Goal: Navigation & Orientation: Understand site structure

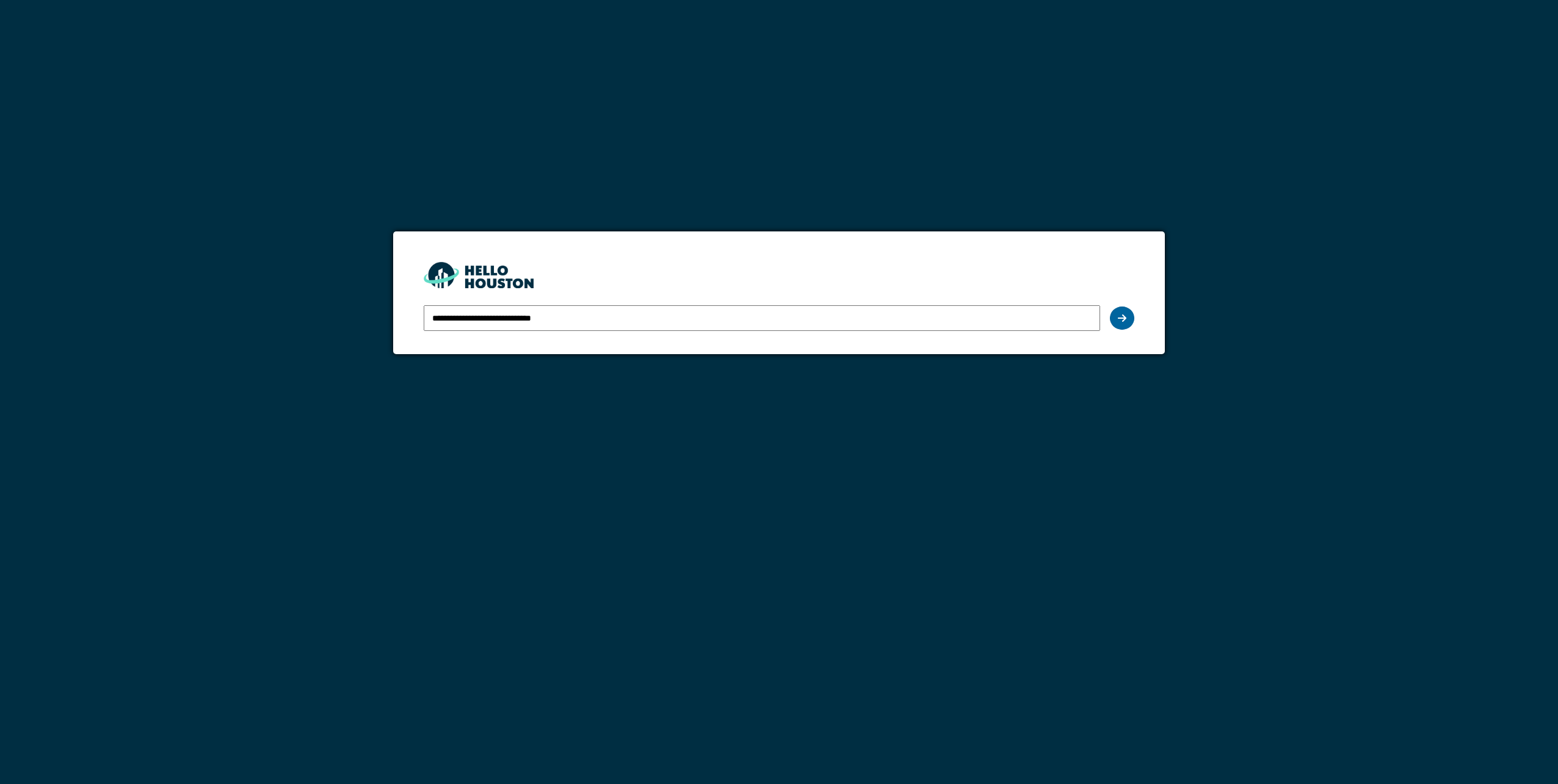
click at [1120, 316] on icon at bounding box center [1122, 318] width 8 height 10
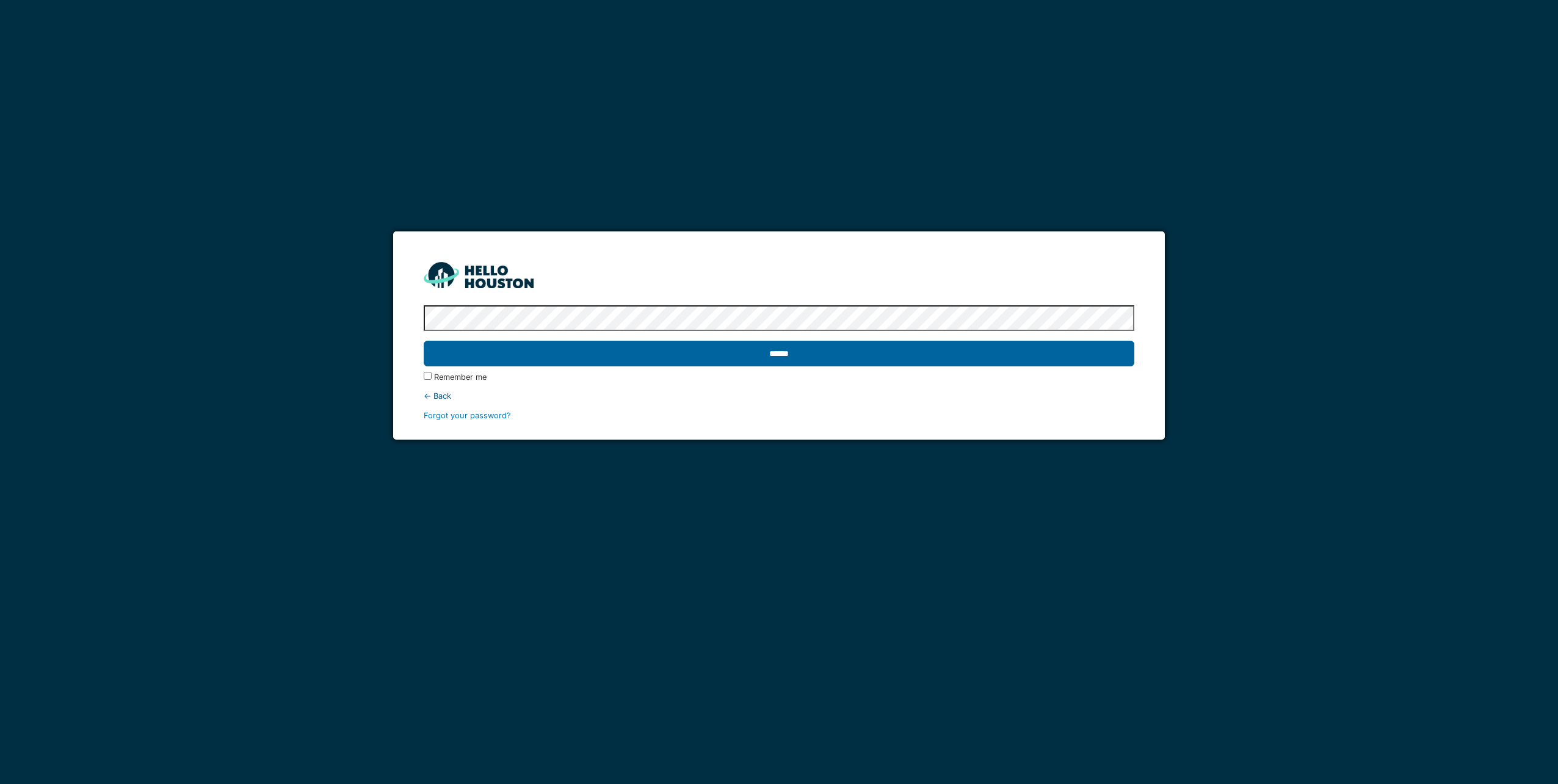
click at [1086, 347] on input "******" at bounding box center [779, 353] width 710 height 25
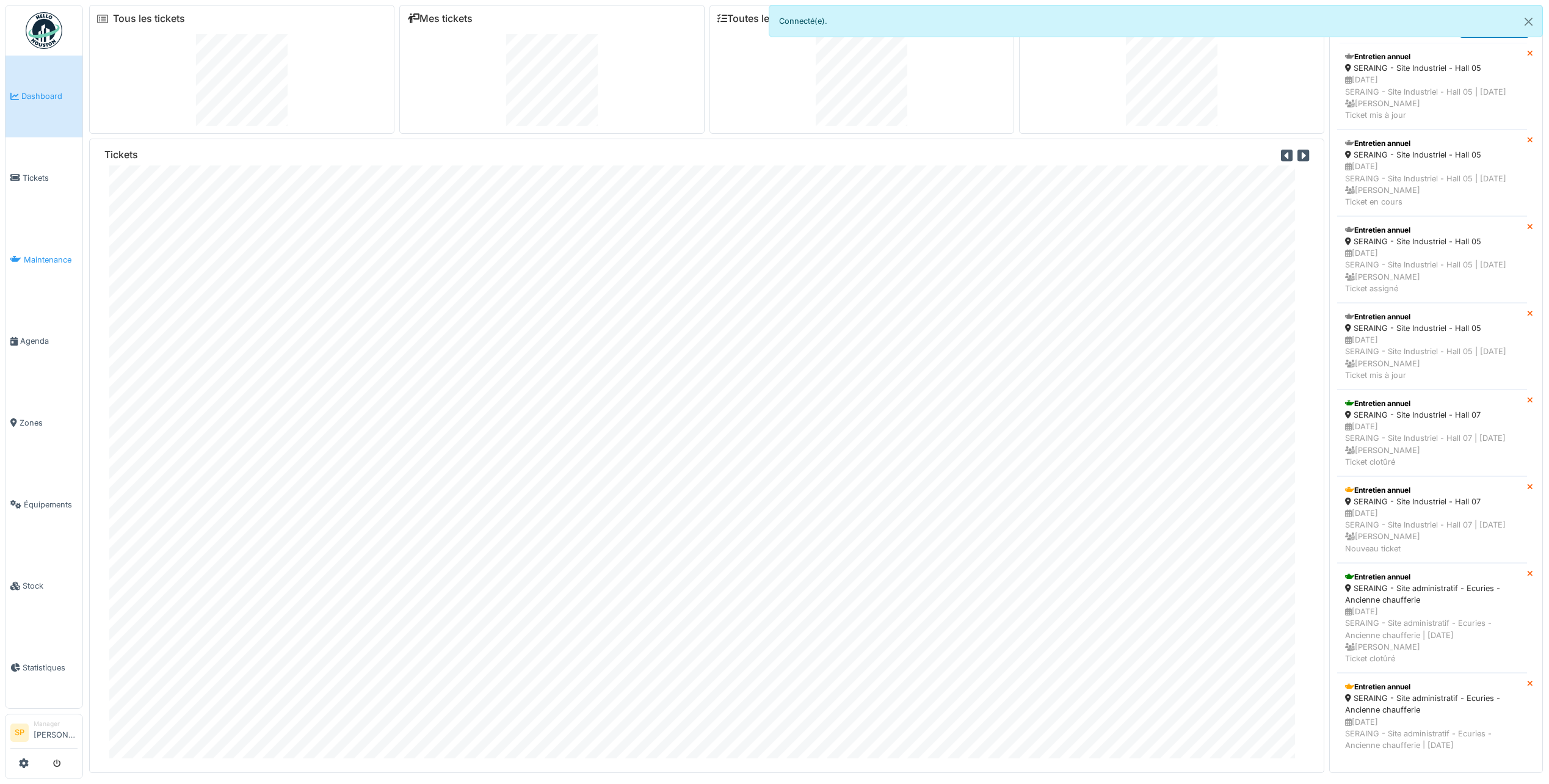
click at [38, 259] on span "Maintenance" at bounding box center [51, 259] width 54 height 11
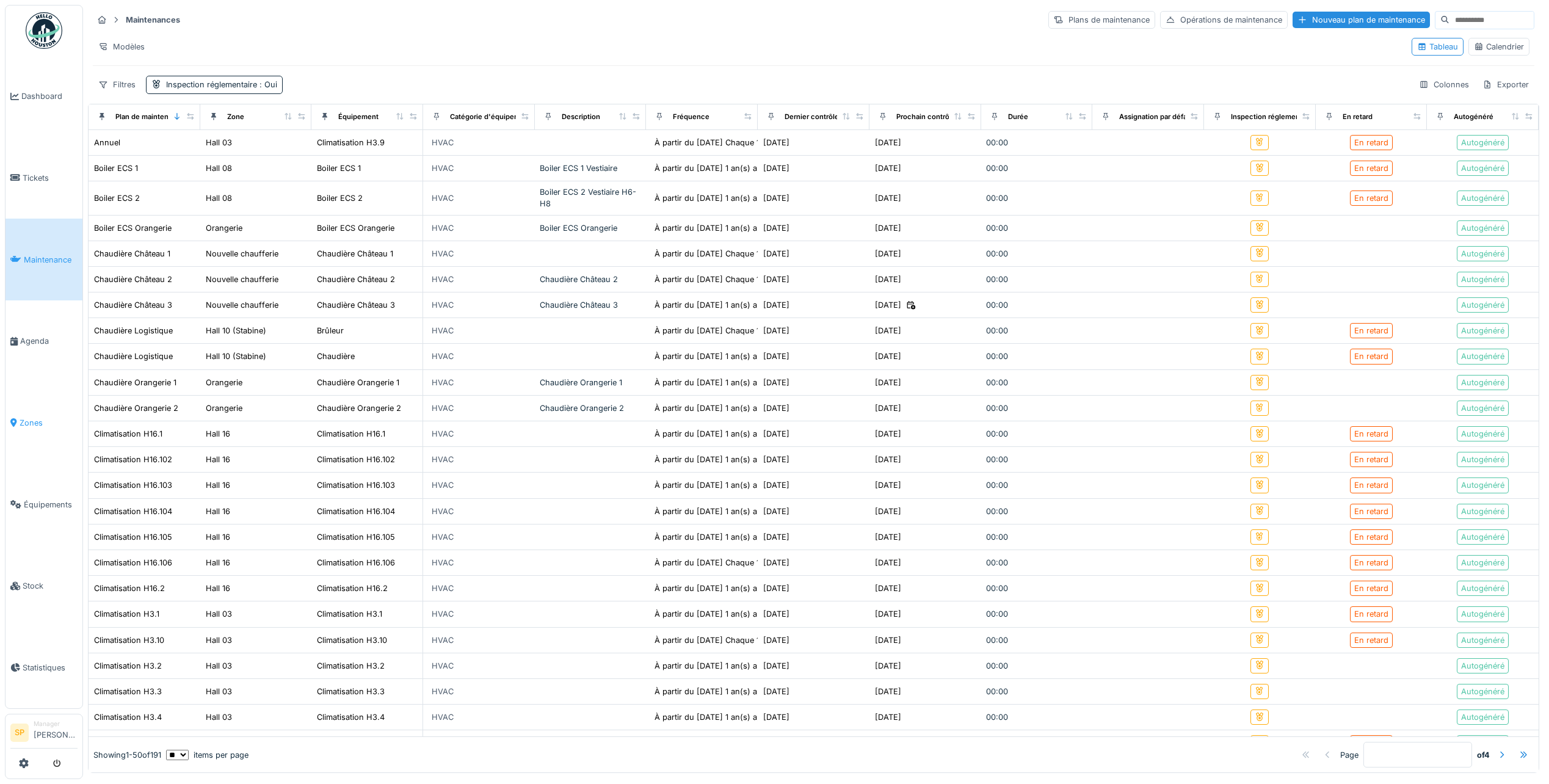
click at [43, 428] on link "Zones" at bounding box center [44, 423] width 77 height 82
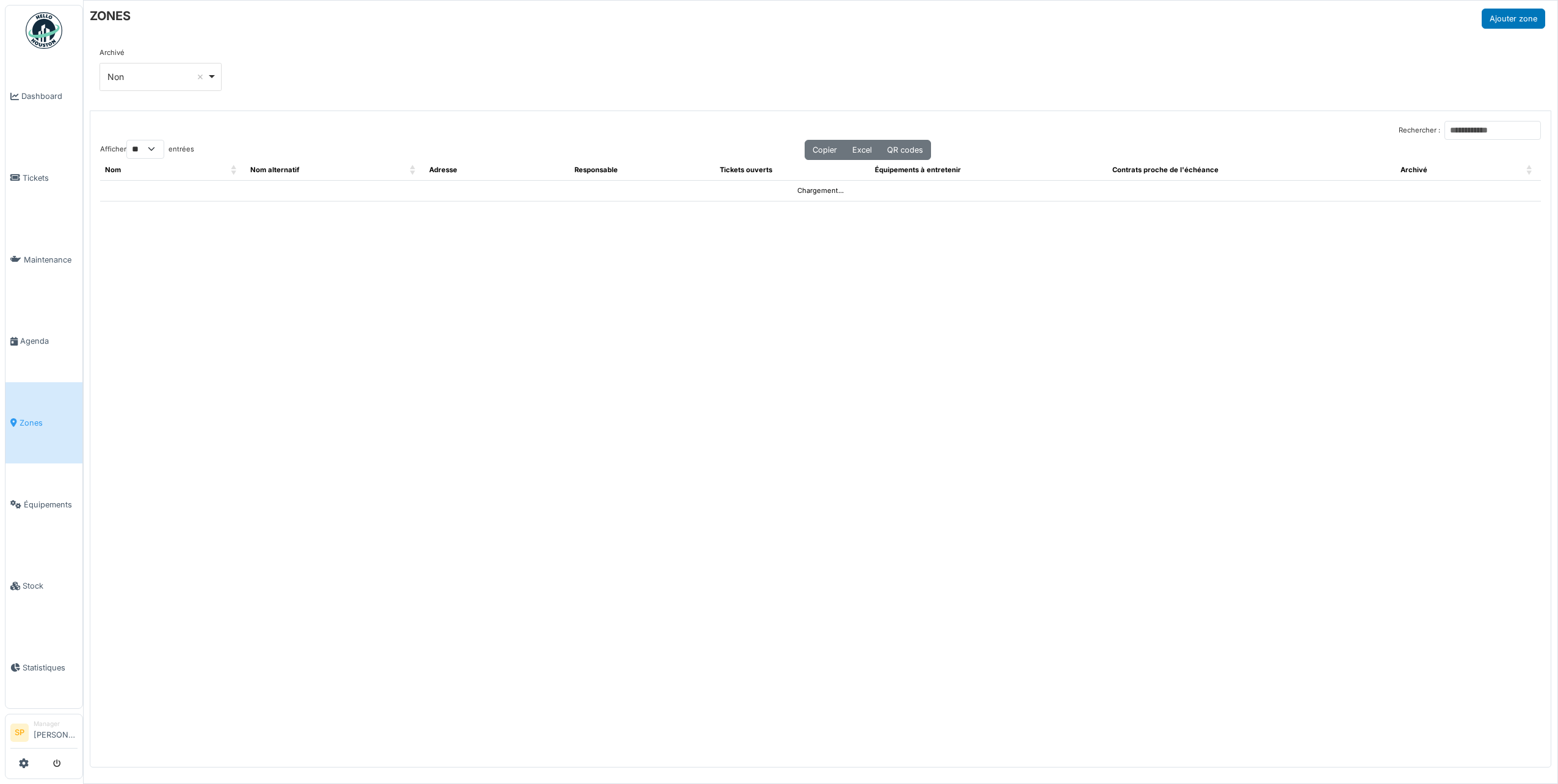
select select "**"
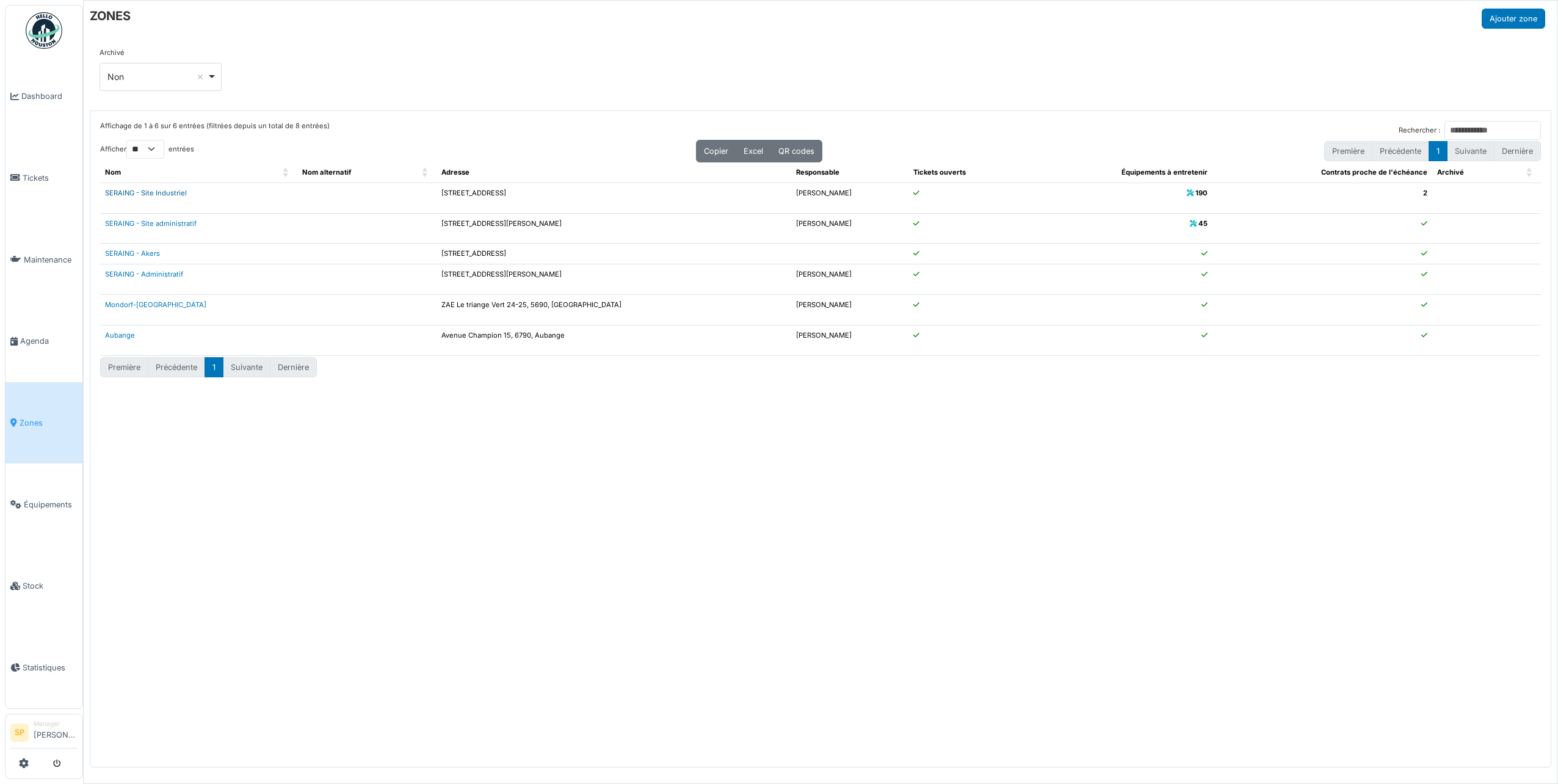
click at [151, 193] on link "SERAING - Site Industriel" at bounding box center [146, 192] width 82 height 8
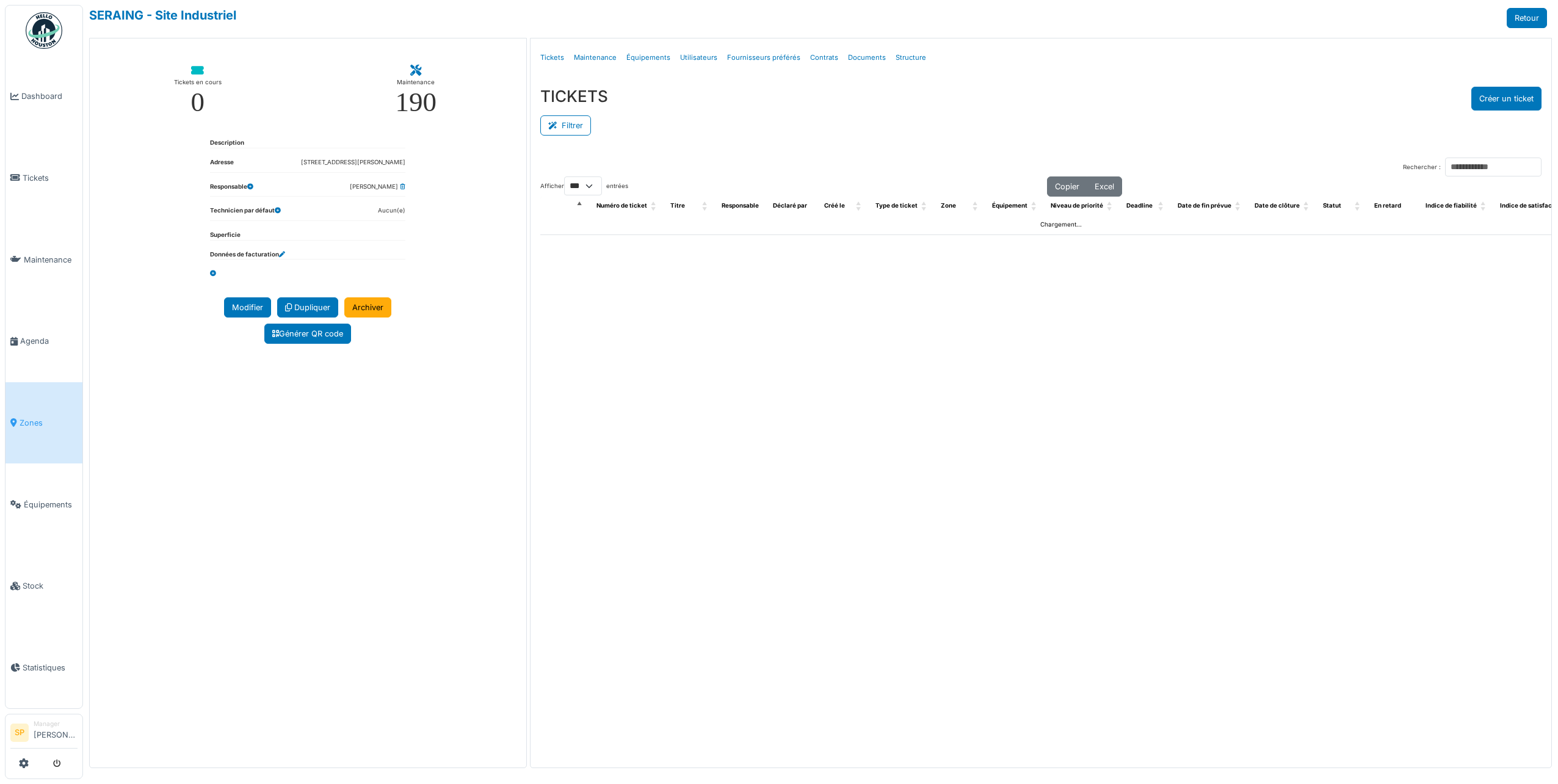
select select "***"
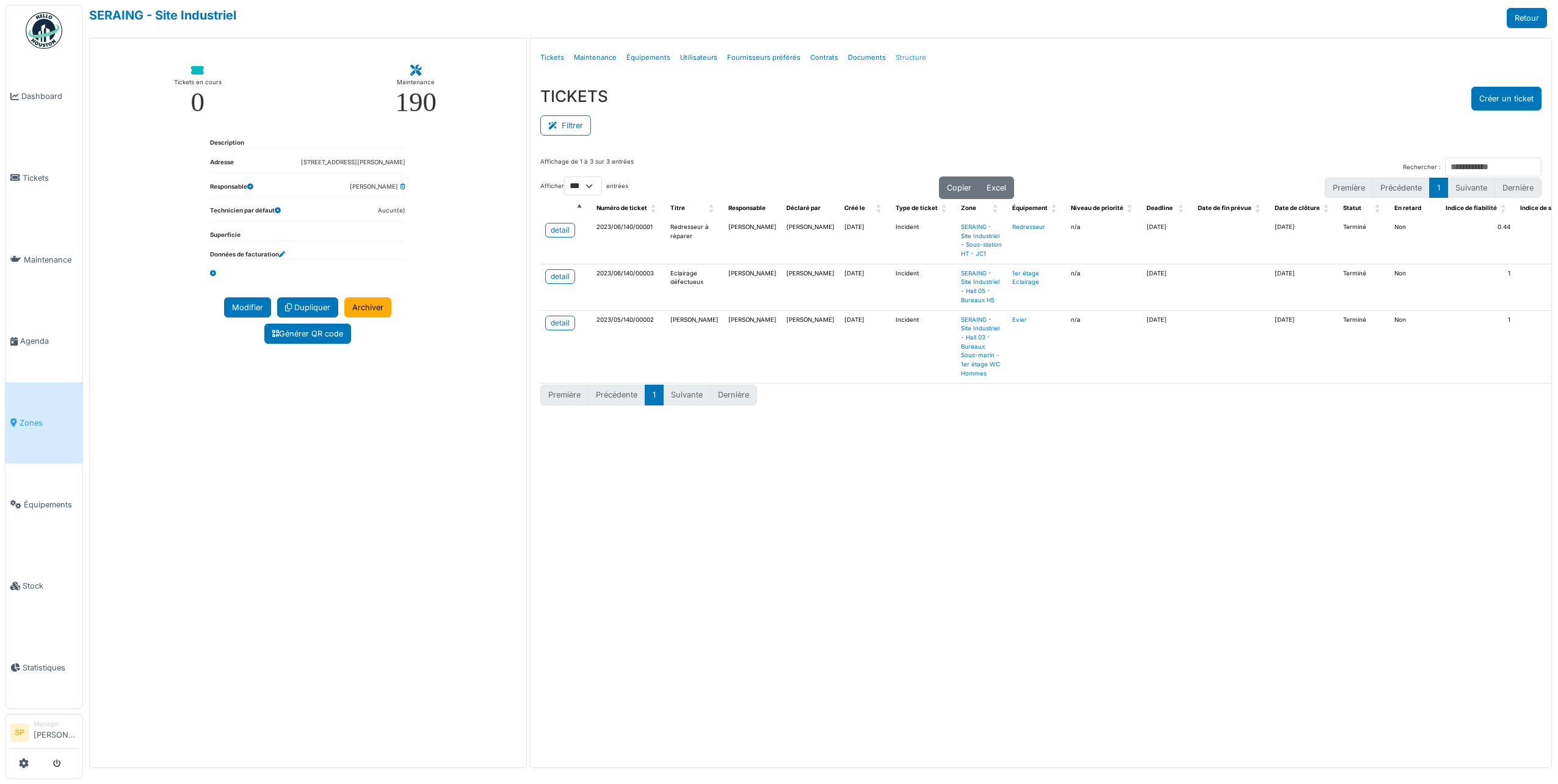
click at [902, 55] on link "Structure" at bounding box center [910, 57] width 40 height 29
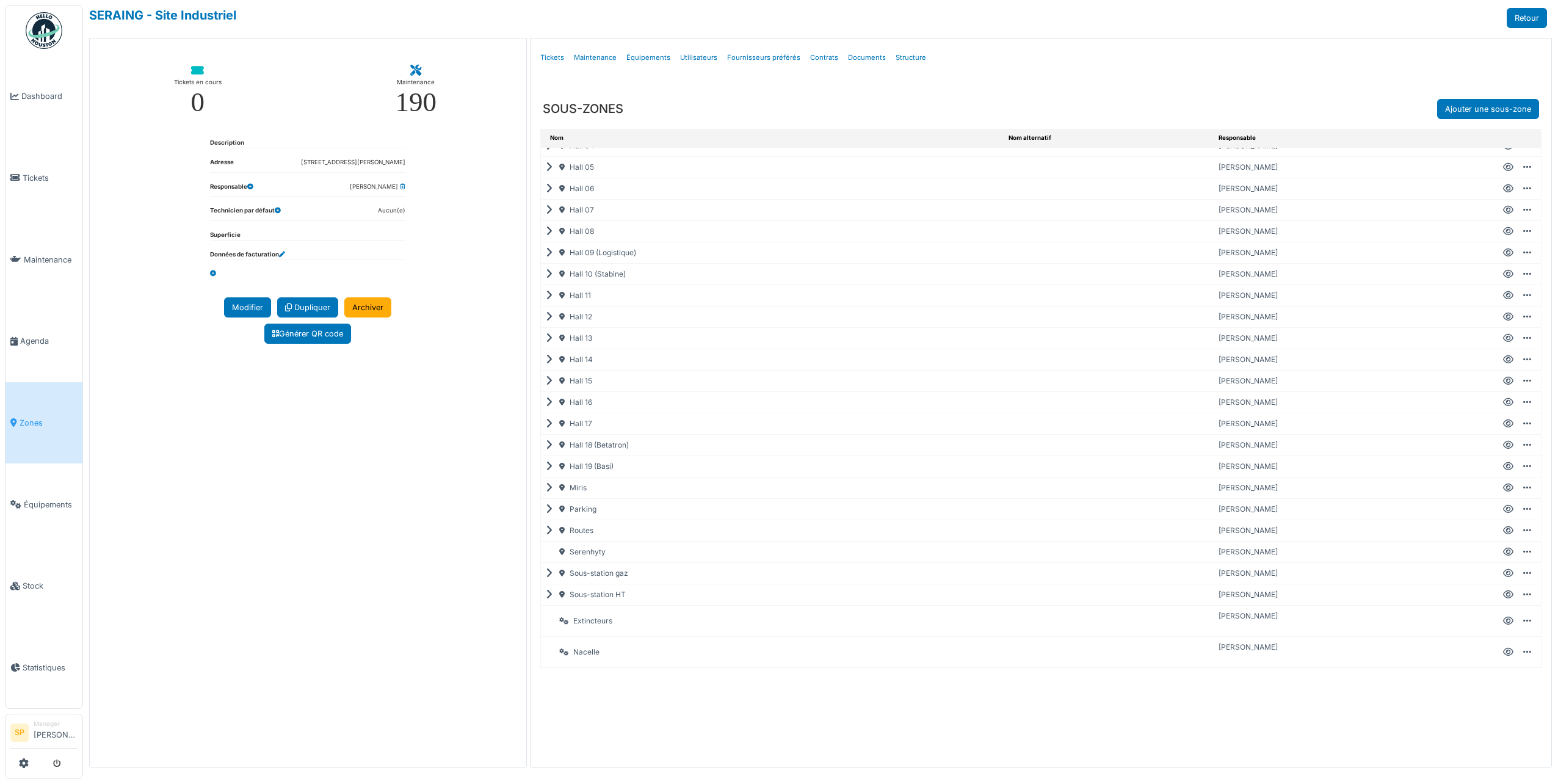
scroll to position [172, 0]
click at [551, 466] on icon at bounding box center [552, 466] width 11 height 1
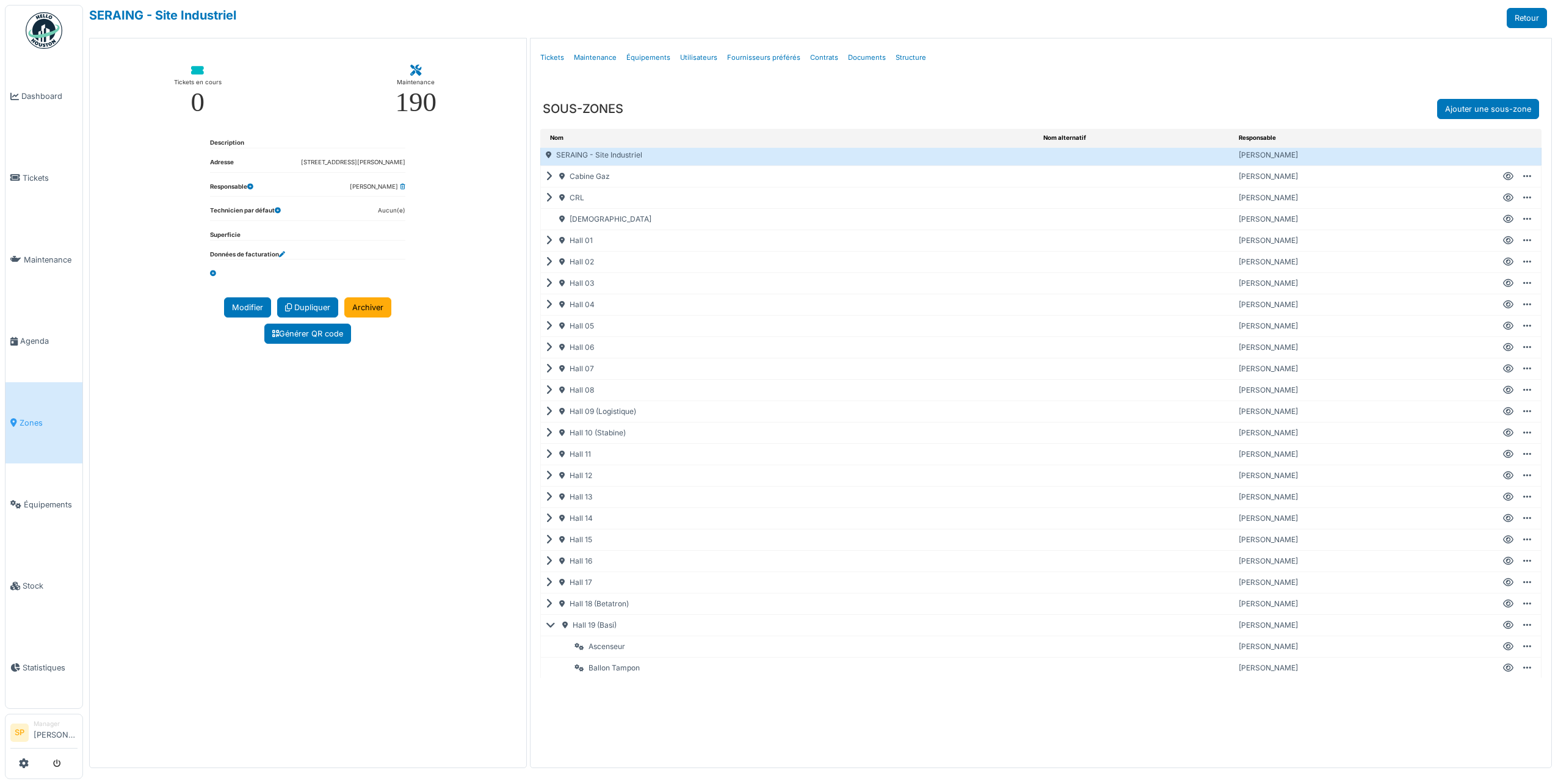
scroll to position [0, 0]
click at [56, 501] on span "Équipements" at bounding box center [51, 504] width 54 height 11
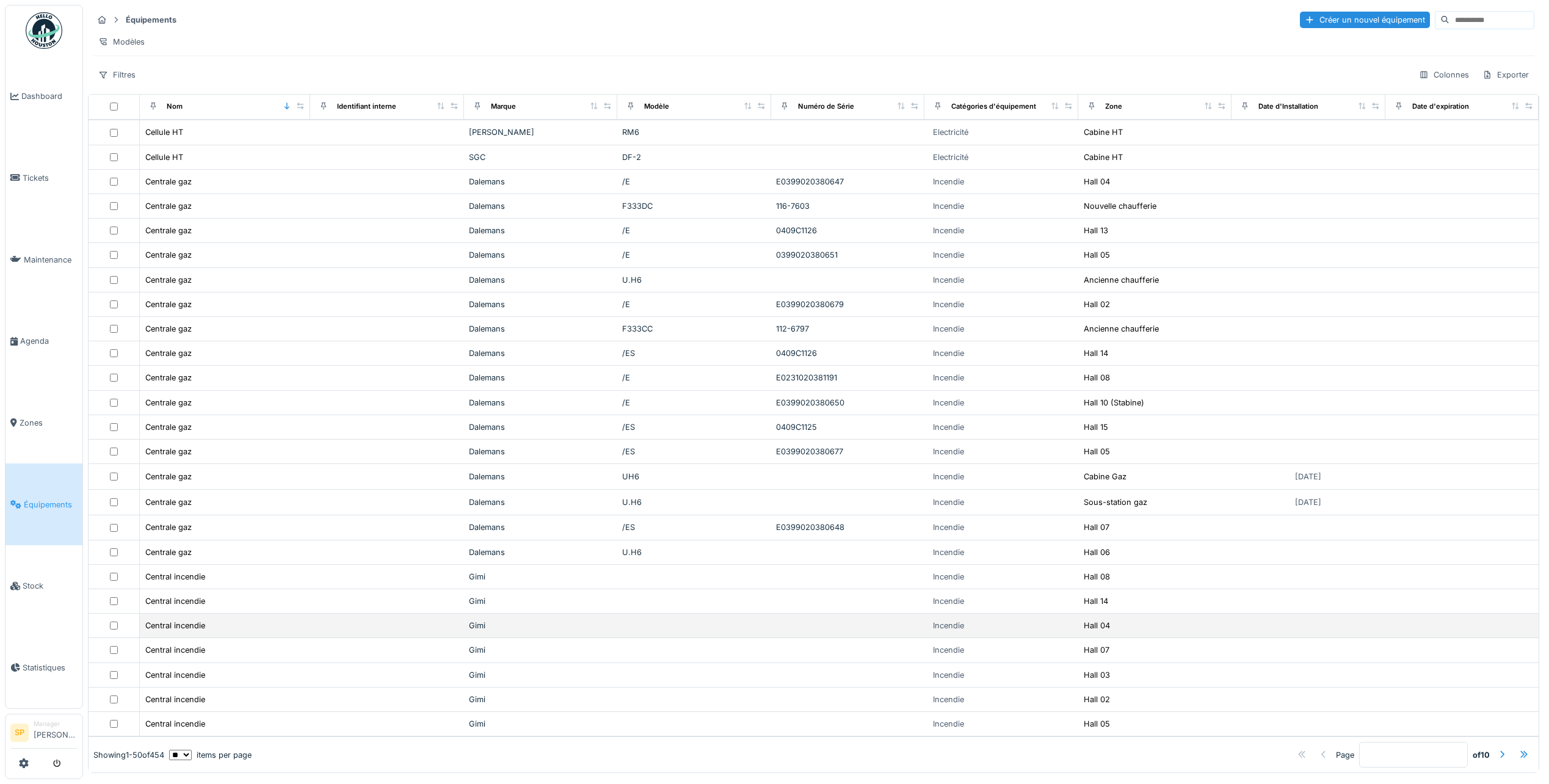
scroll to position [665, 0]
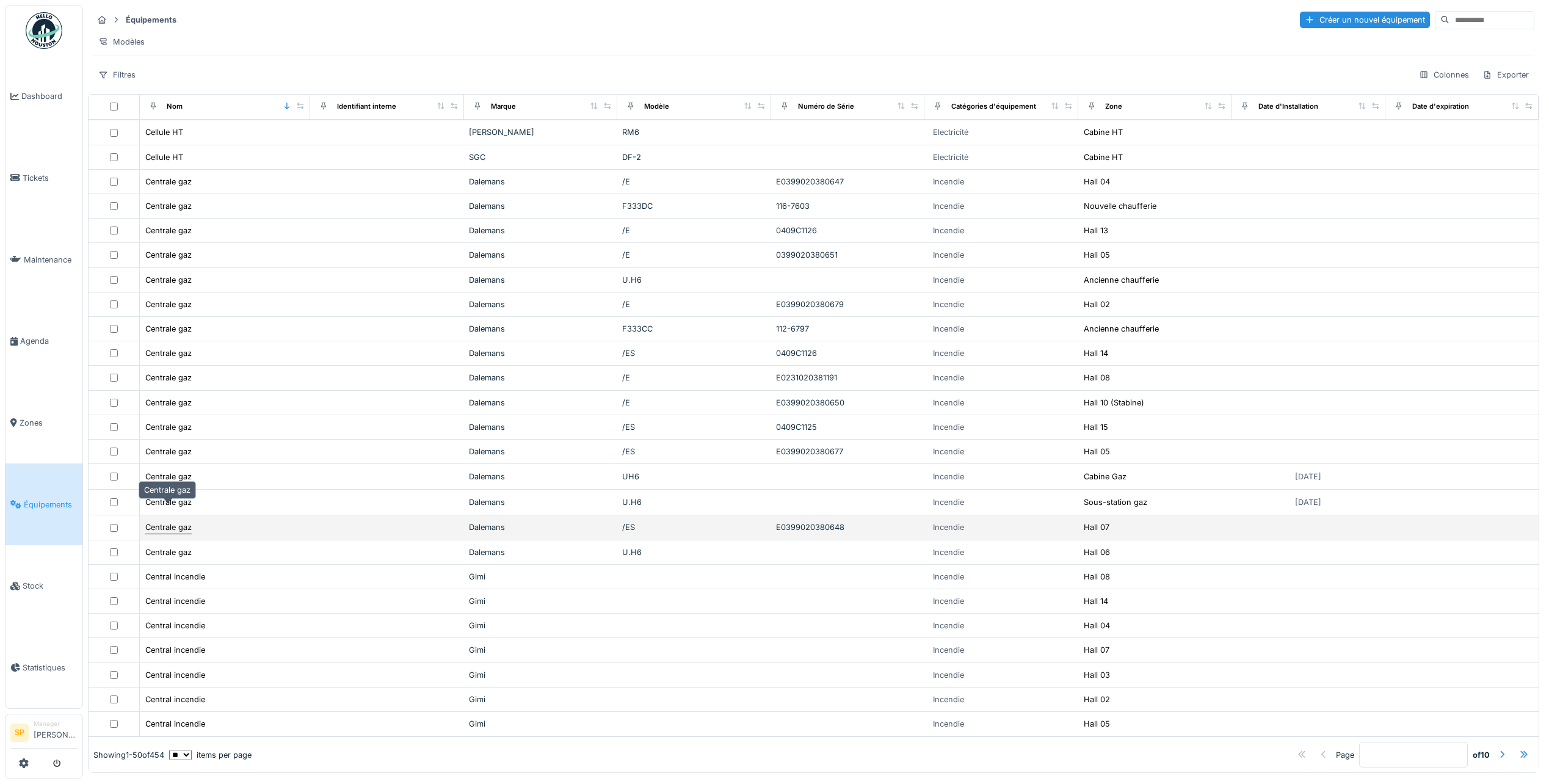
click at [169, 521] on div "Centrale gaz" at bounding box center [168, 527] width 47 height 11
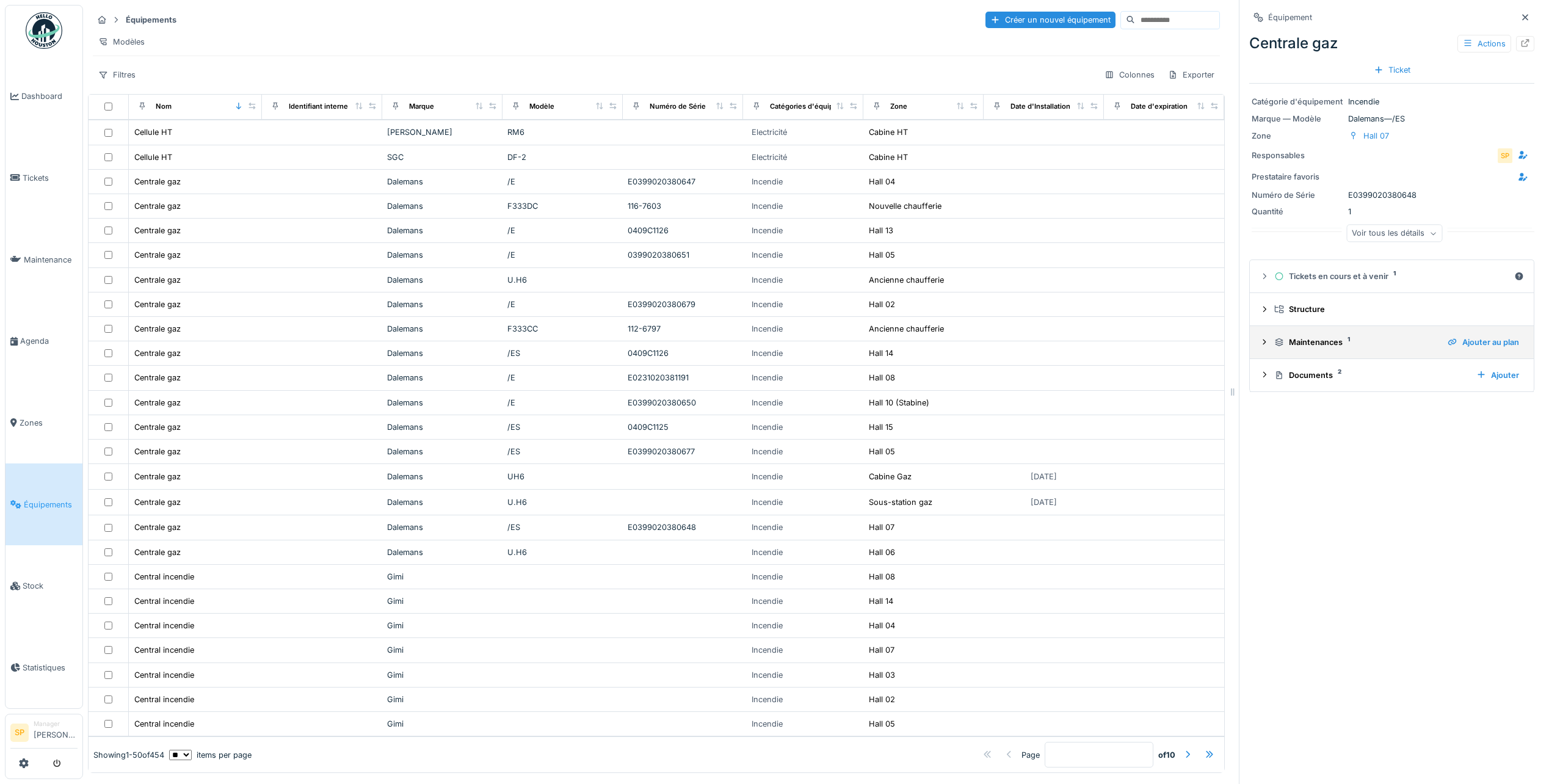
click at [1263, 342] on icon at bounding box center [1265, 341] width 3 height 6
click at [43, 85] on link "Dashboard" at bounding box center [44, 97] width 77 height 82
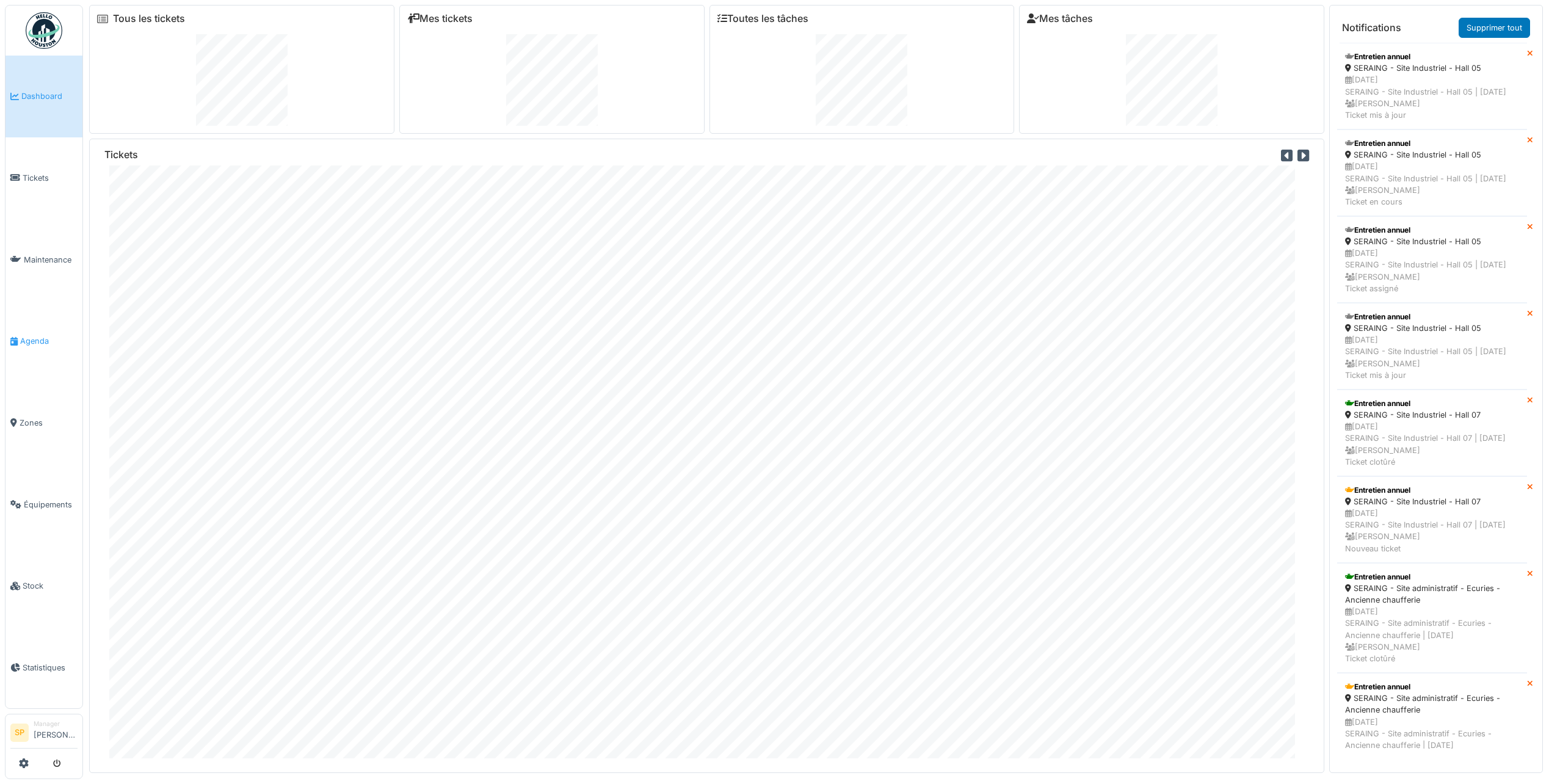
click at [46, 346] on link "Agenda" at bounding box center [44, 341] width 77 height 82
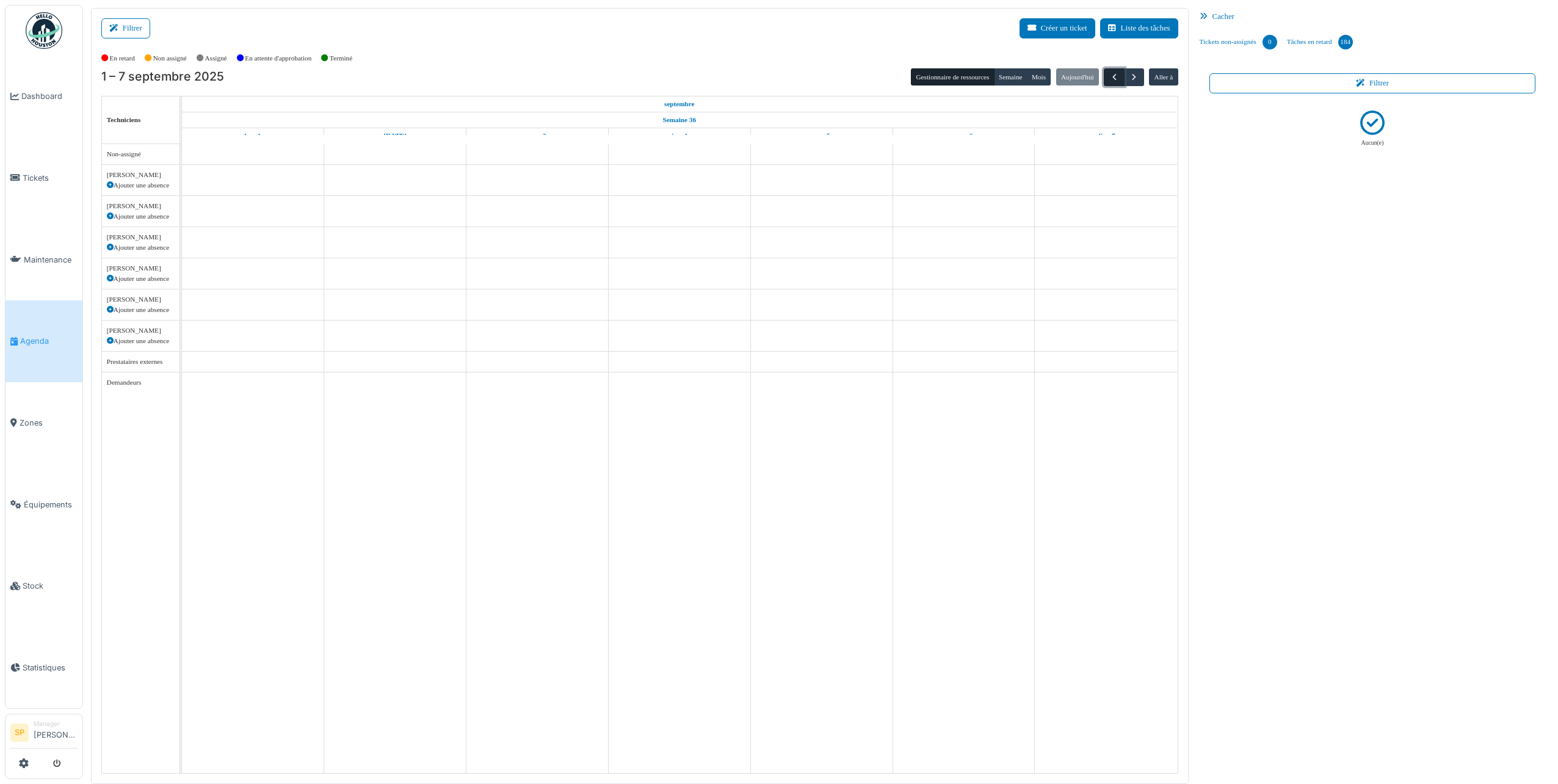
click at [1115, 78] on span "button" at bounding box center [1114, 77] width 11 height 11
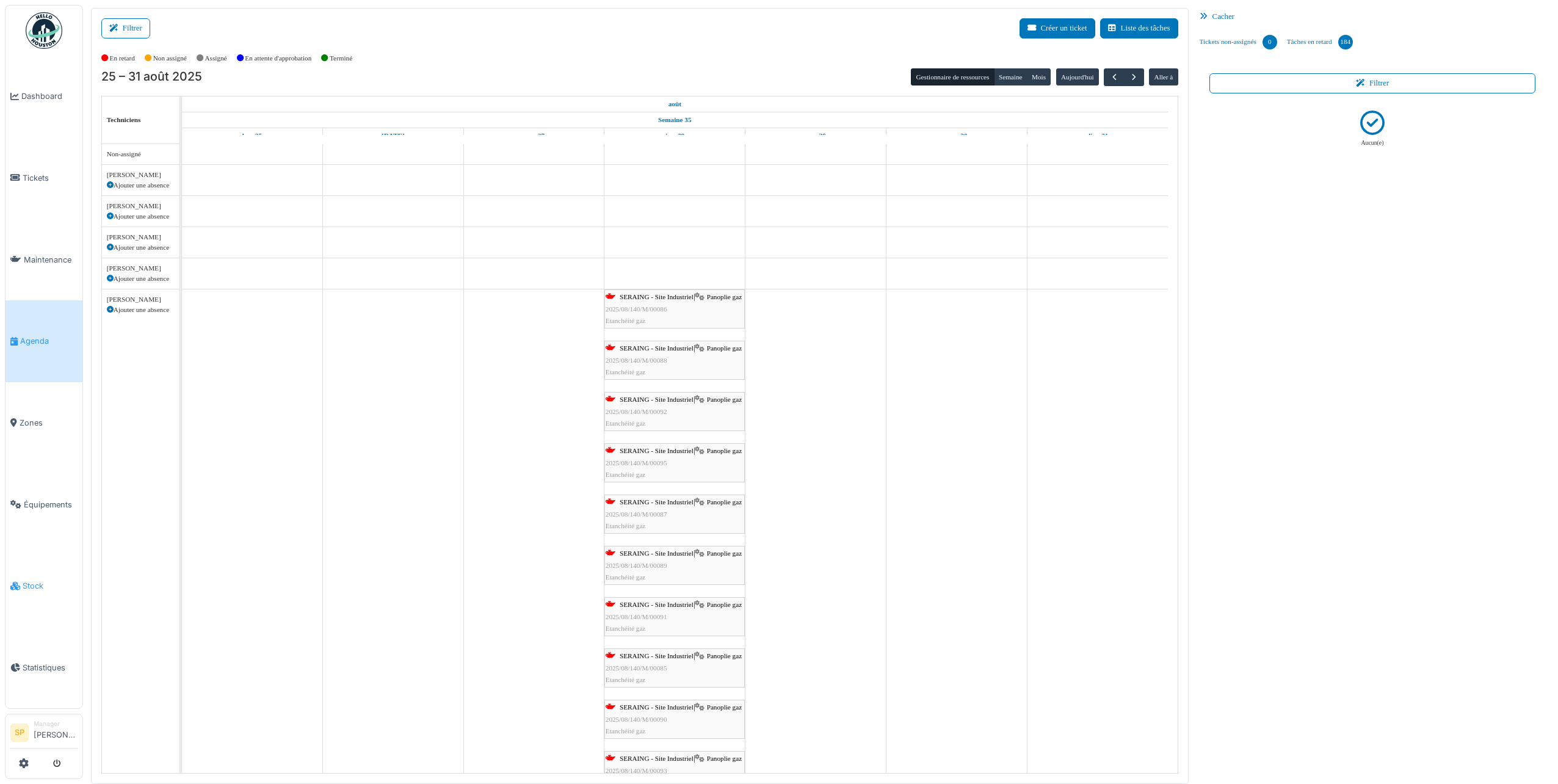
click at [59, 579] on span "Stock" at bounding box center [50, 585] width 55 height 11
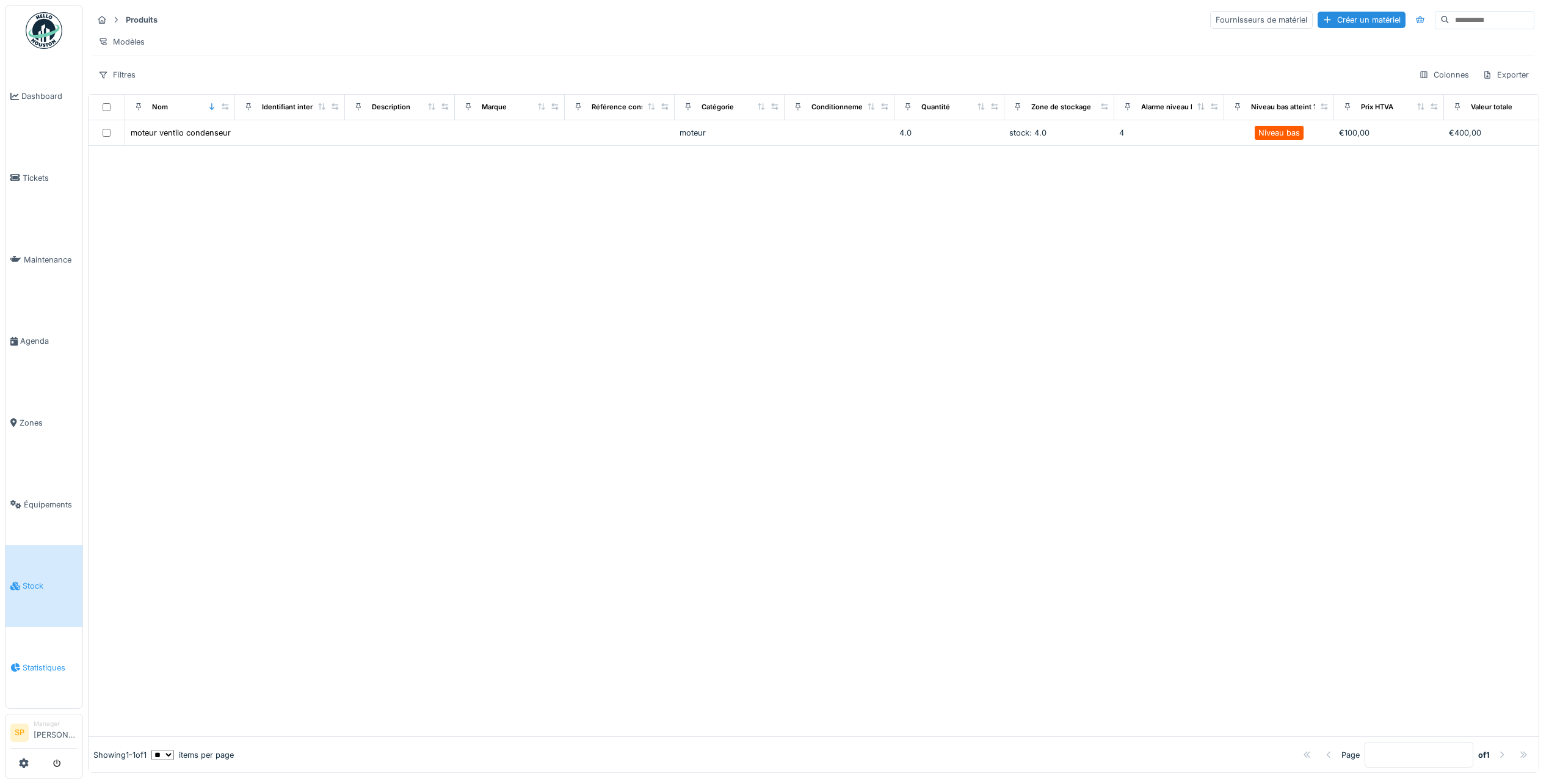
click at [56, 661] on span "Statistiques" at bounding box center [50, 667] width 55 height 11
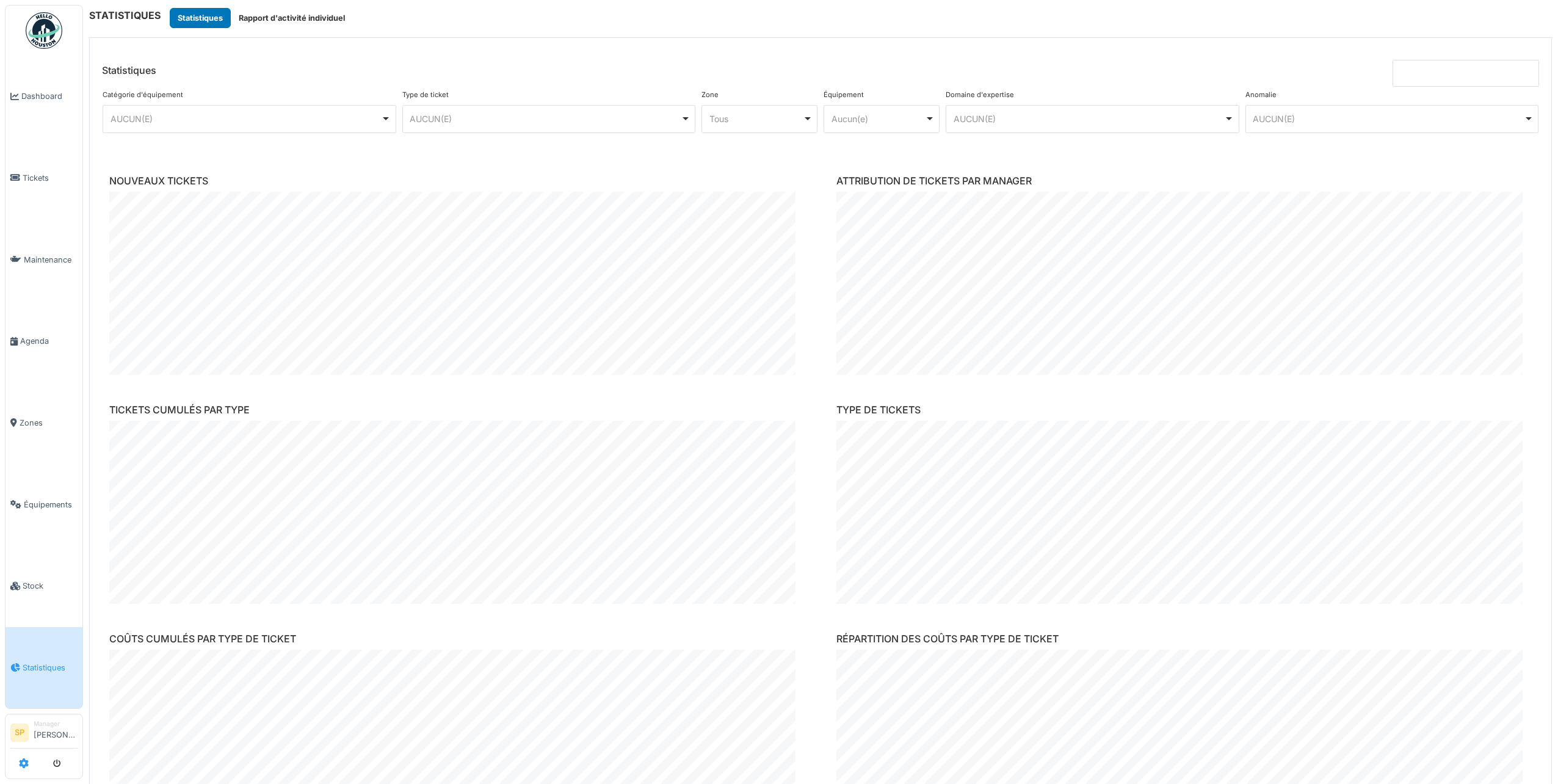
click at [28, 764] on icon at bounding box center [24, 763] width 10 height 10
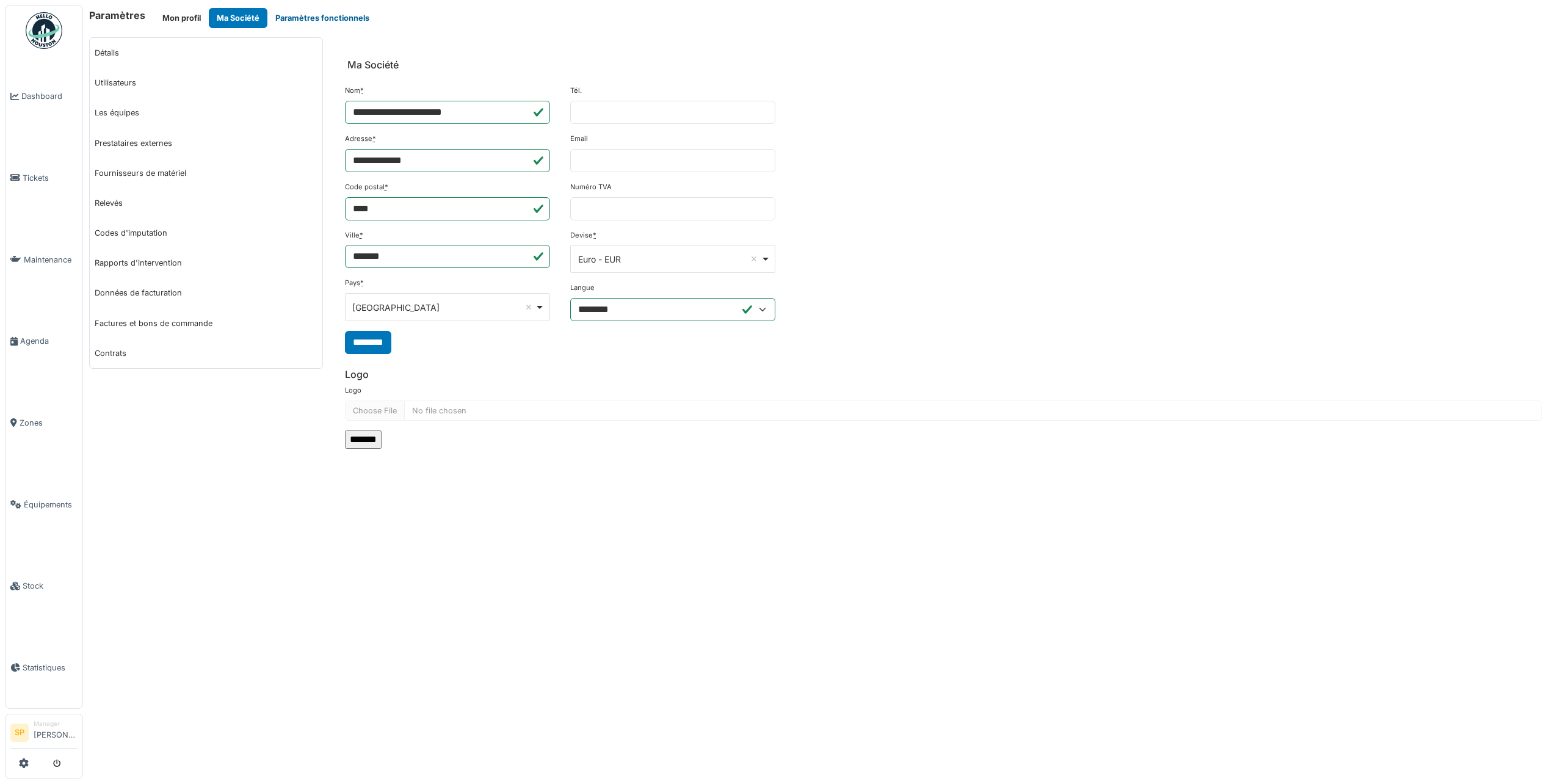
click at [303, 19] on button "Paramètres fonctionnels" at bounding box center [323, 18] width 110 height 20
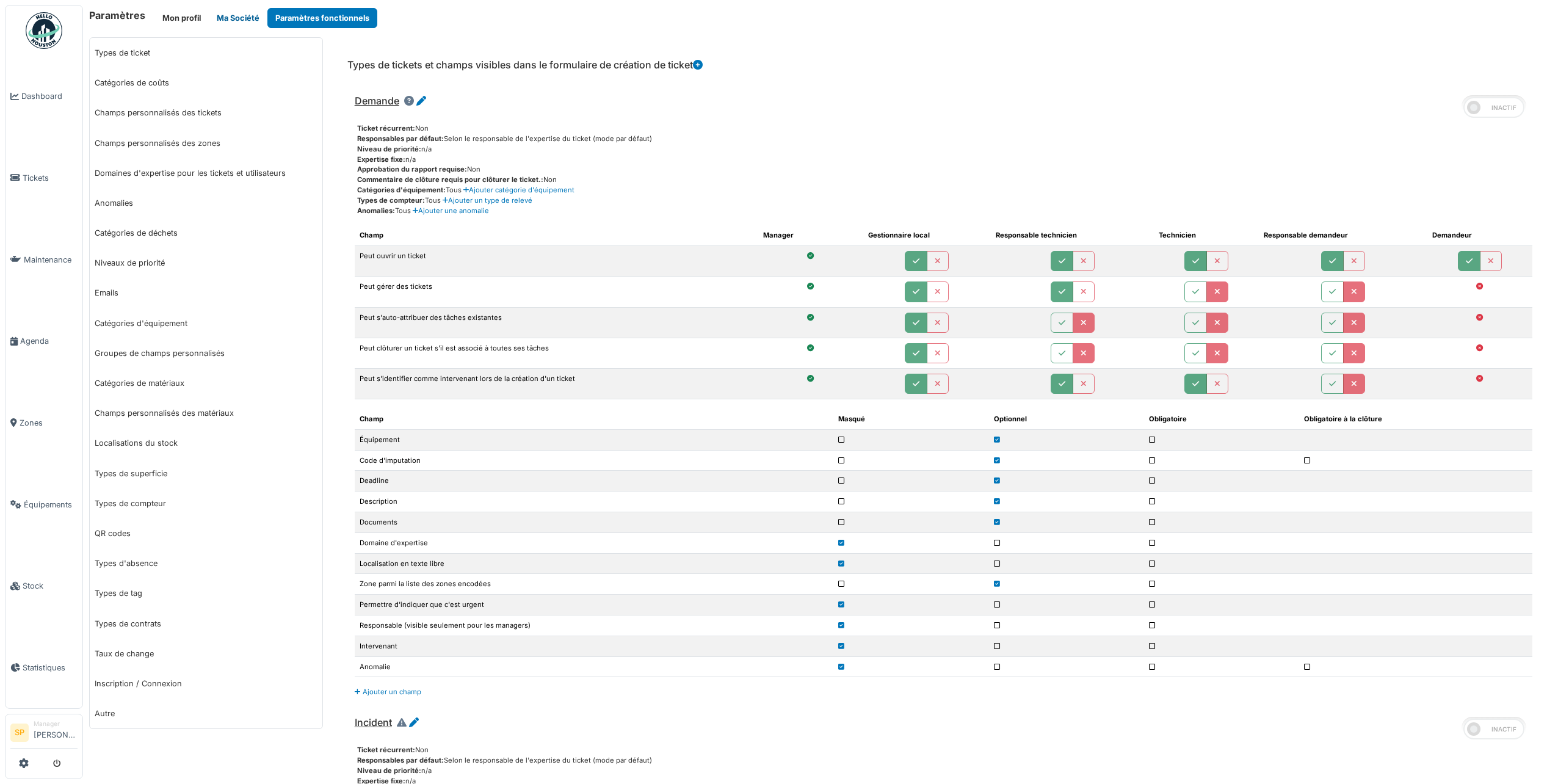
click at [234, 19] on button "Ma Société" at bounding box center [238, 18] width 59 height 20
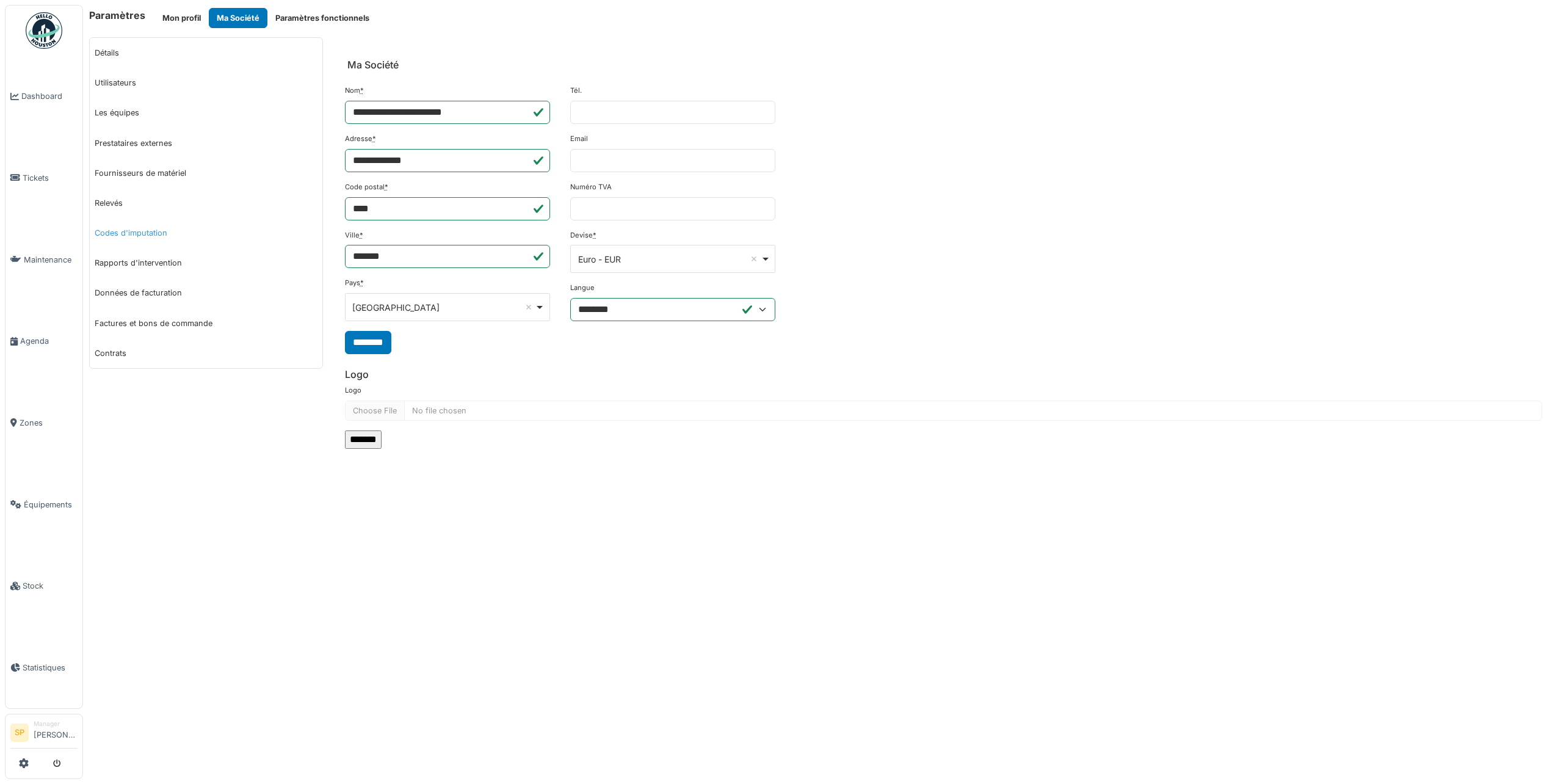
click at [147, 227] on link "Codes d'imputation" at bounding box center [206, 232] width 233 height 30
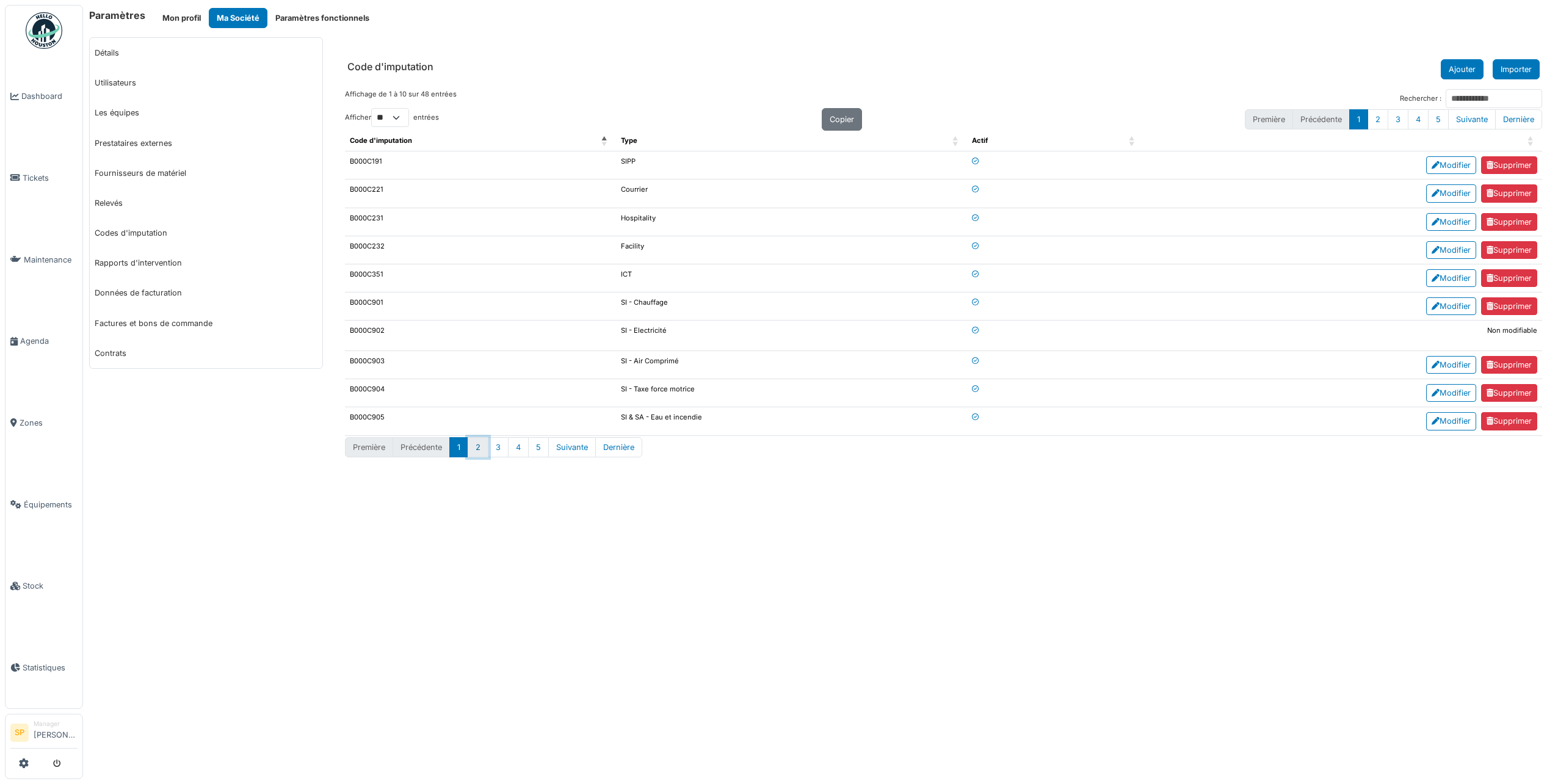
click at [481, 450] on button "2" at bounding box center [477, 447] width 20 height 20
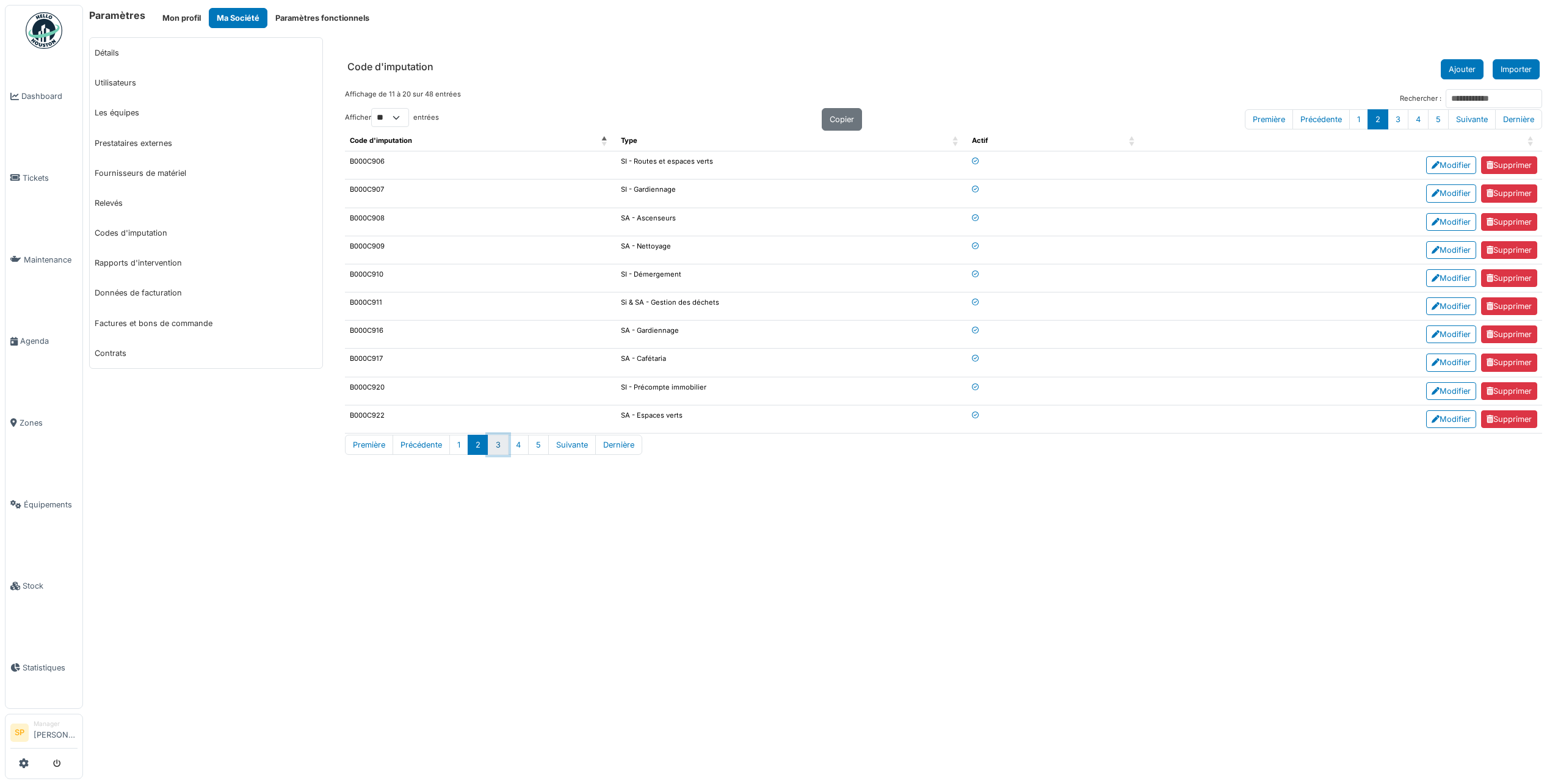
click at [503, 448] on button "3" at bounding box center [498, 444] width 20 height 20
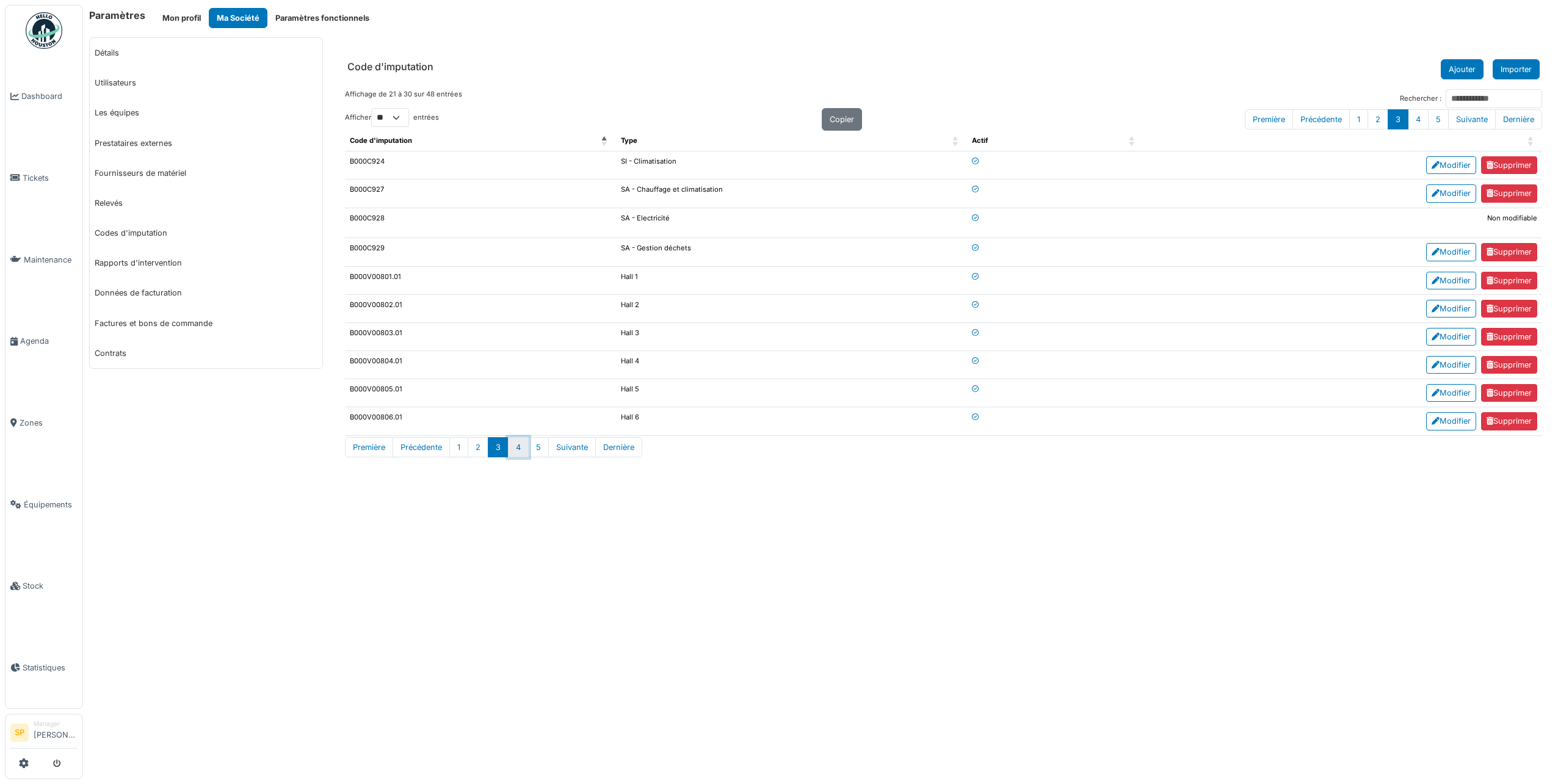
click at [520, 445] on button "4" at bounding box center [517, 447] width 20 height 20
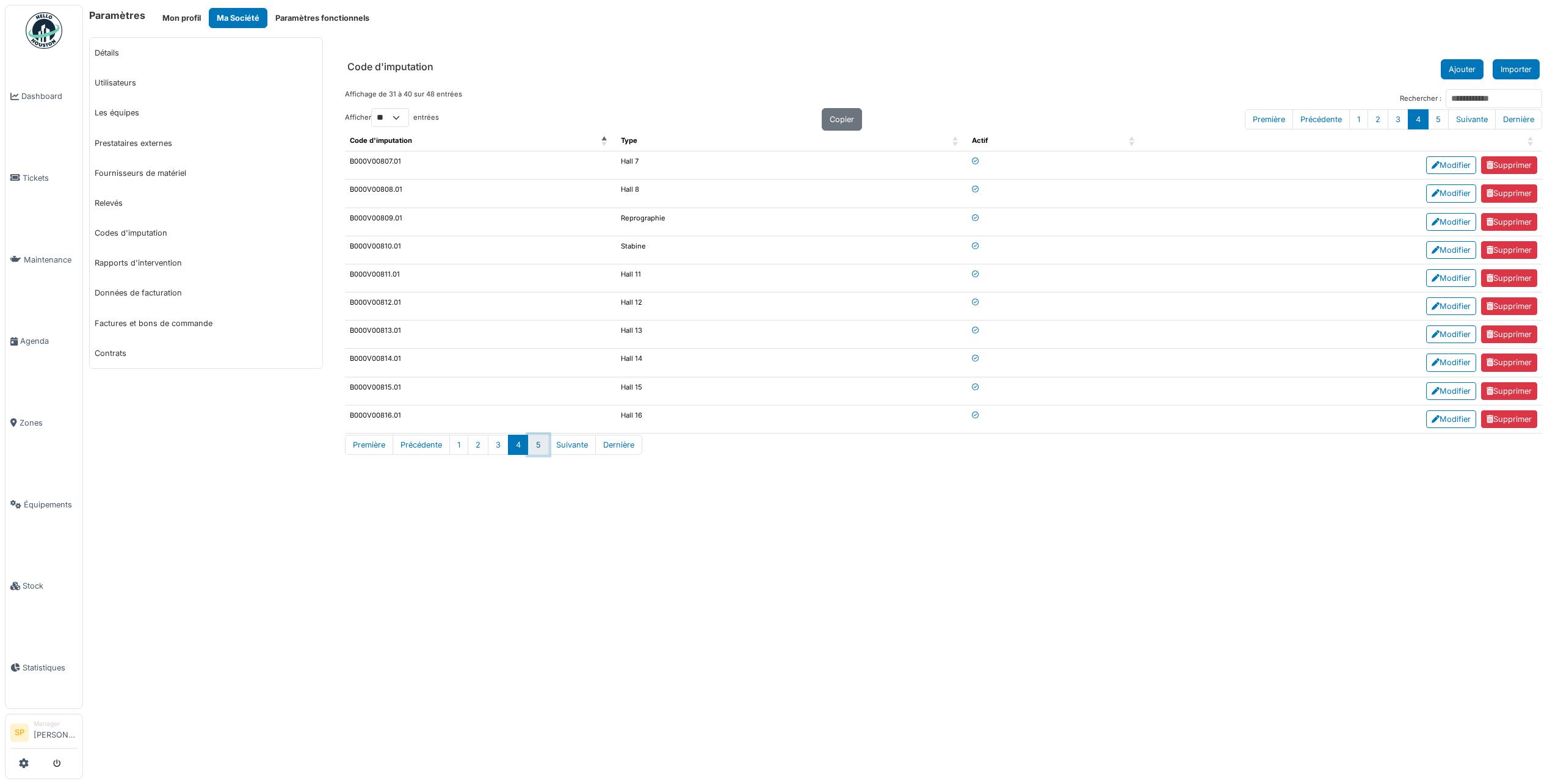
click at [536, 448] on button "5" at bounding box center [538, 444] width 20 height 20
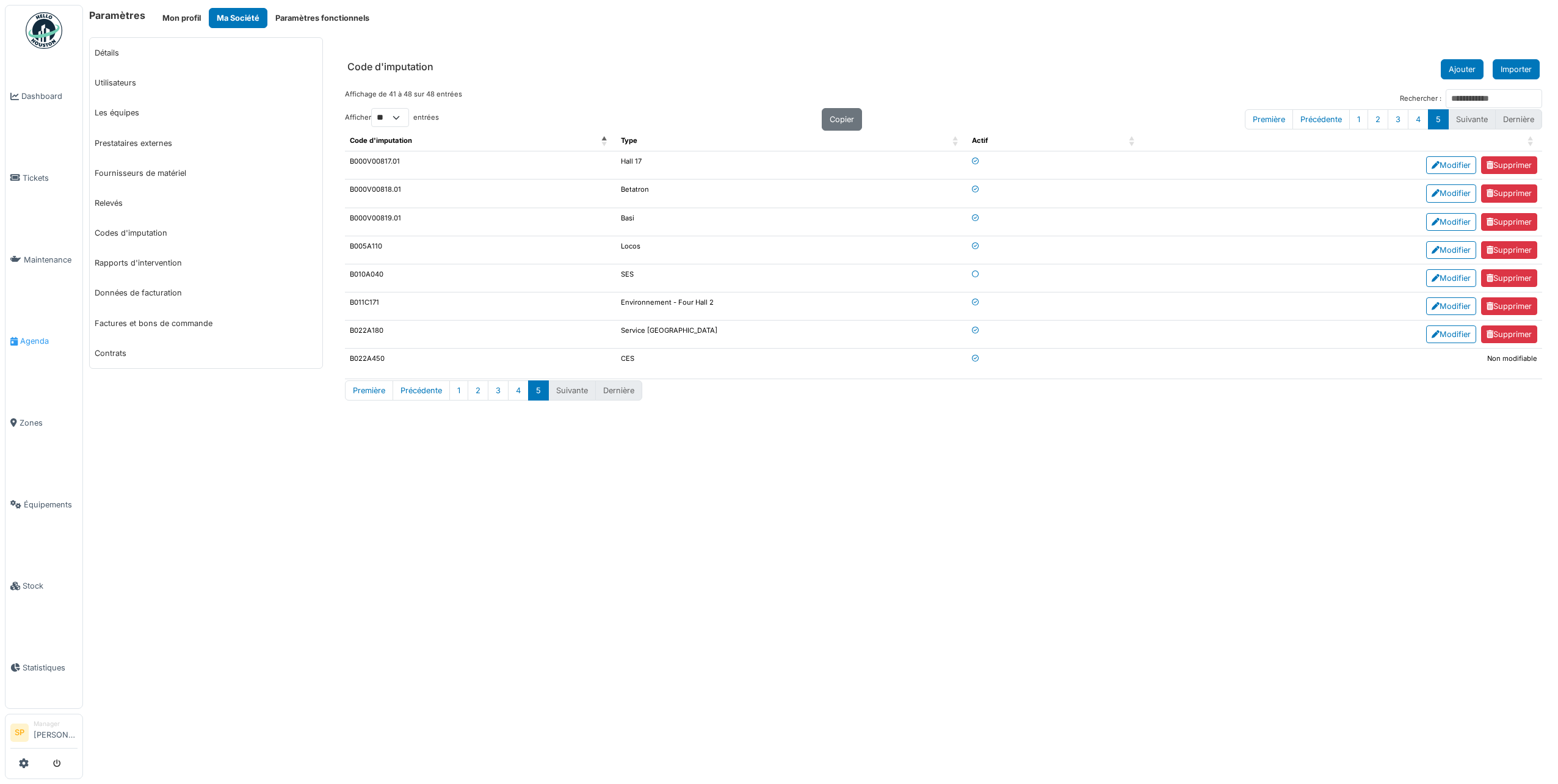
click at [52, 340] on span "Agenda" at bounding box center [49, 340] width 57 height 11
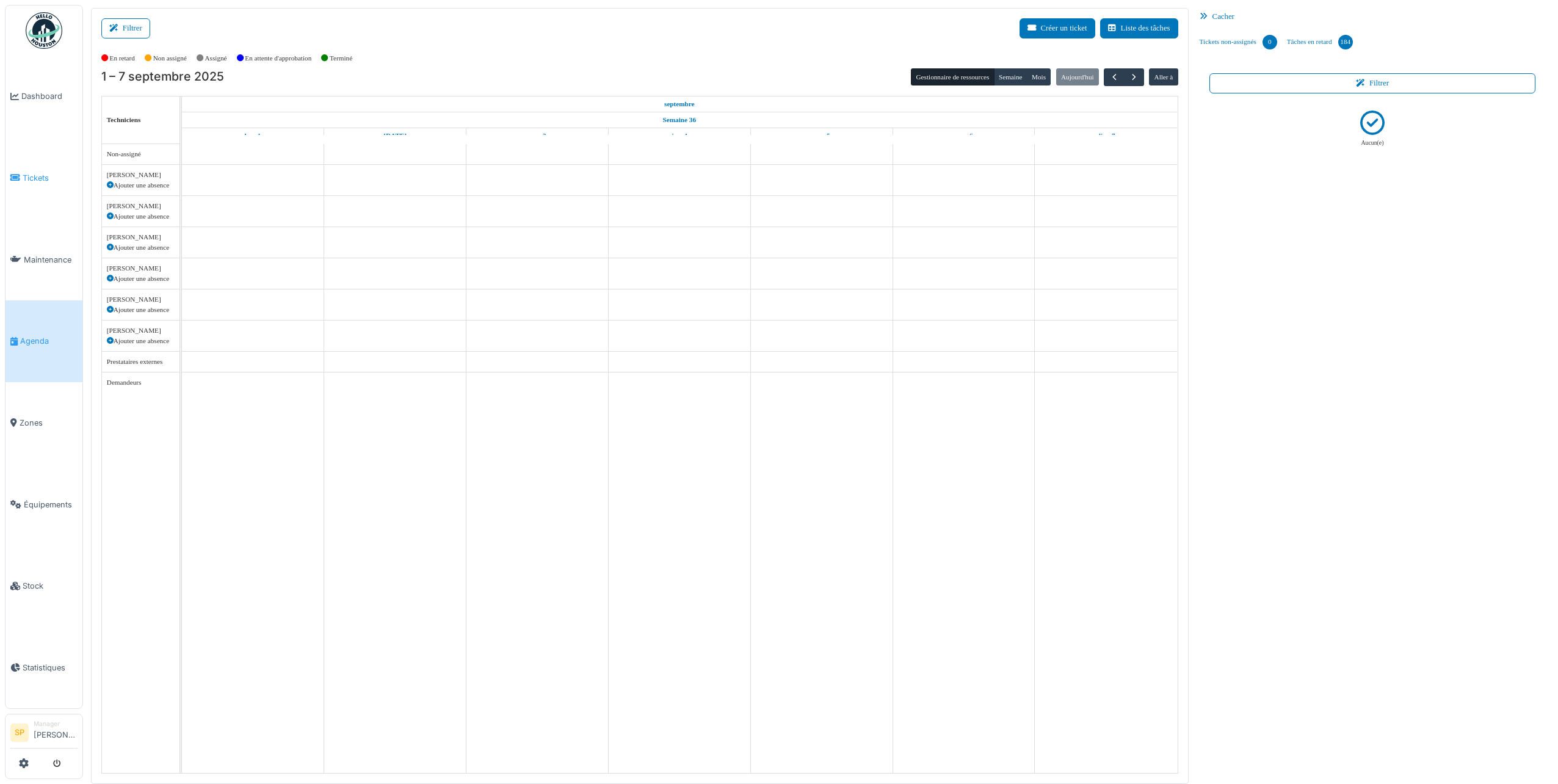
click at [37, 169] on link "Tickets" at bounding box center [44, 178] width 77 height 82
